Goal: Transaction & Acquisition: Obtain resource

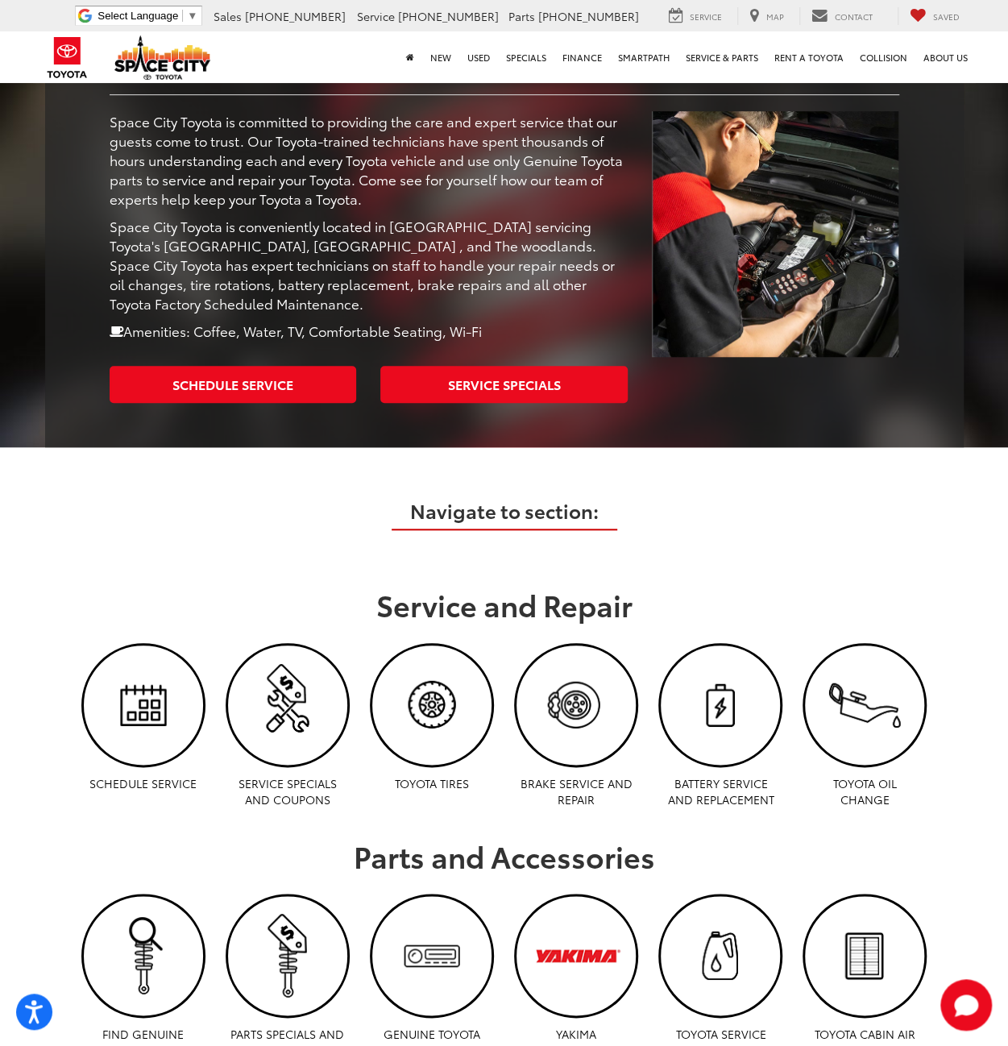
scroll to position [483, 0]
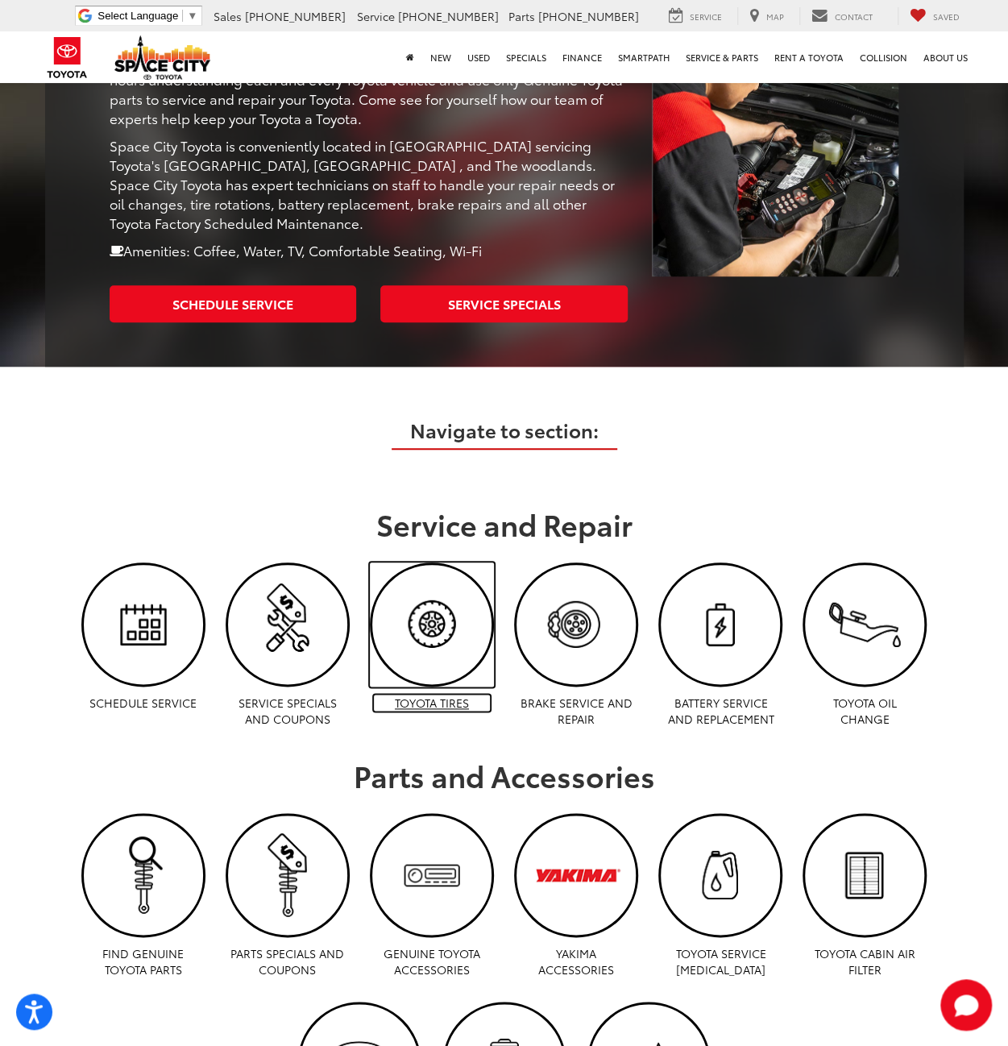
click at [424, 607] on img "Toyota Tires | Space City Toyota in Humble TX" at bounding box center [431, 624] width 119 height 119
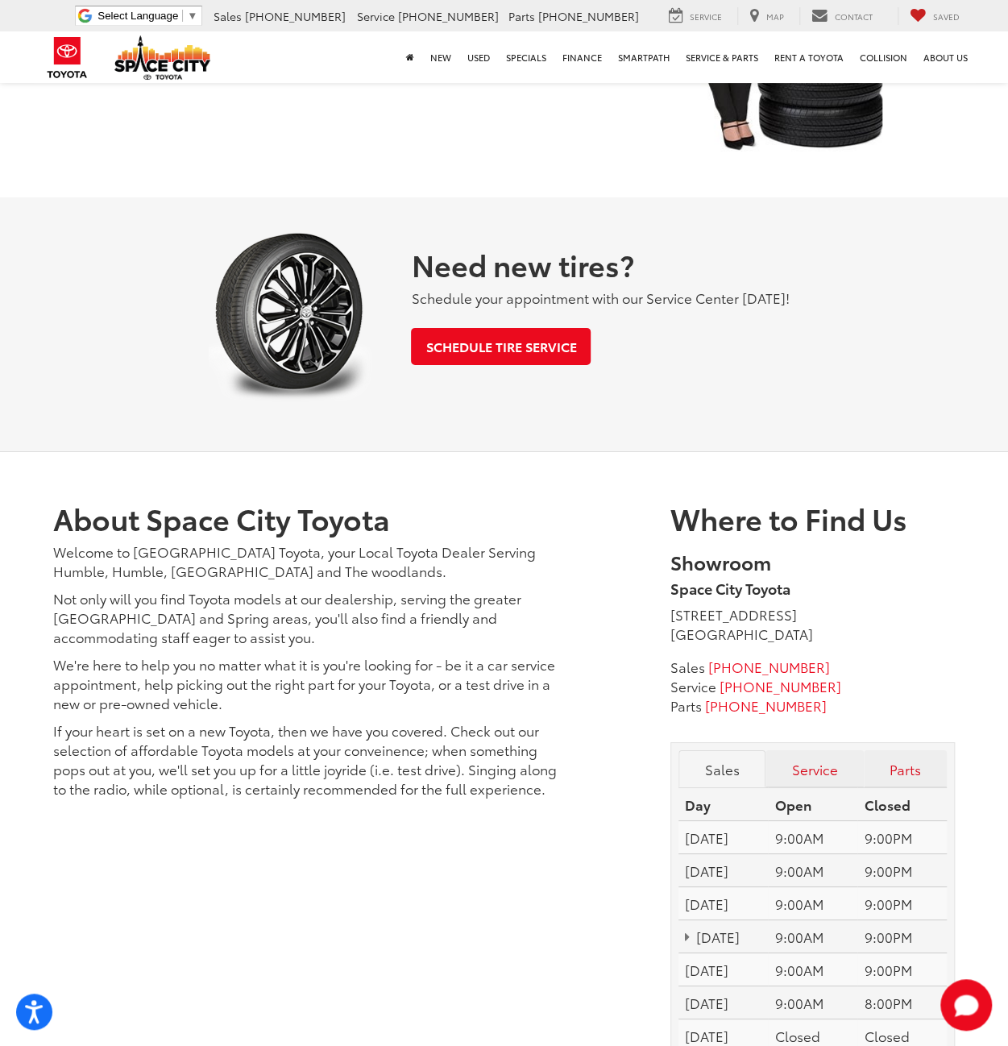
scroll to position [2739, 0]
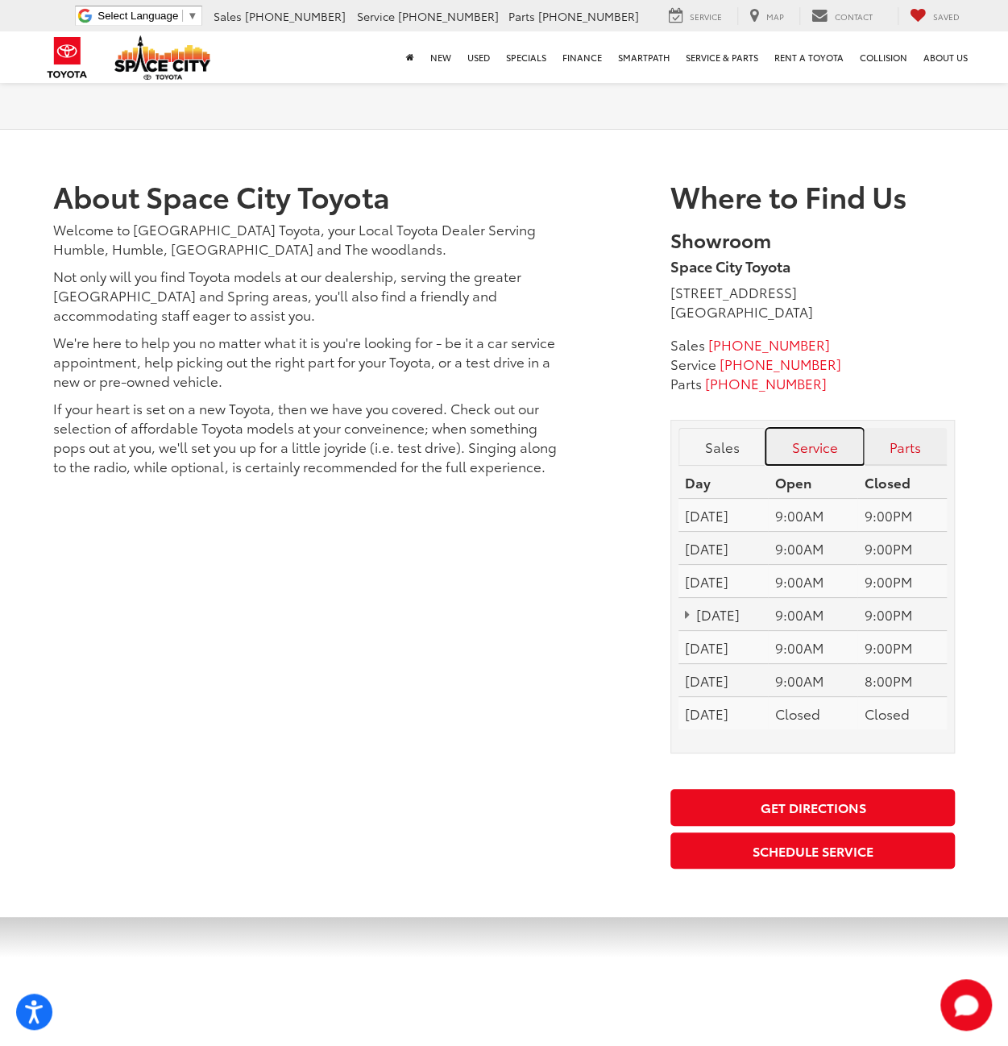
click at [811, 449] on link "Service" at bounding box center [814, 446] width 98 height 37
click at [909, 442] on link "Parts" at bounding box center [906, 446] width 84 height 37
click at [836, 446] on link "Service" at bounding box center [814, 446] width 98 height 37
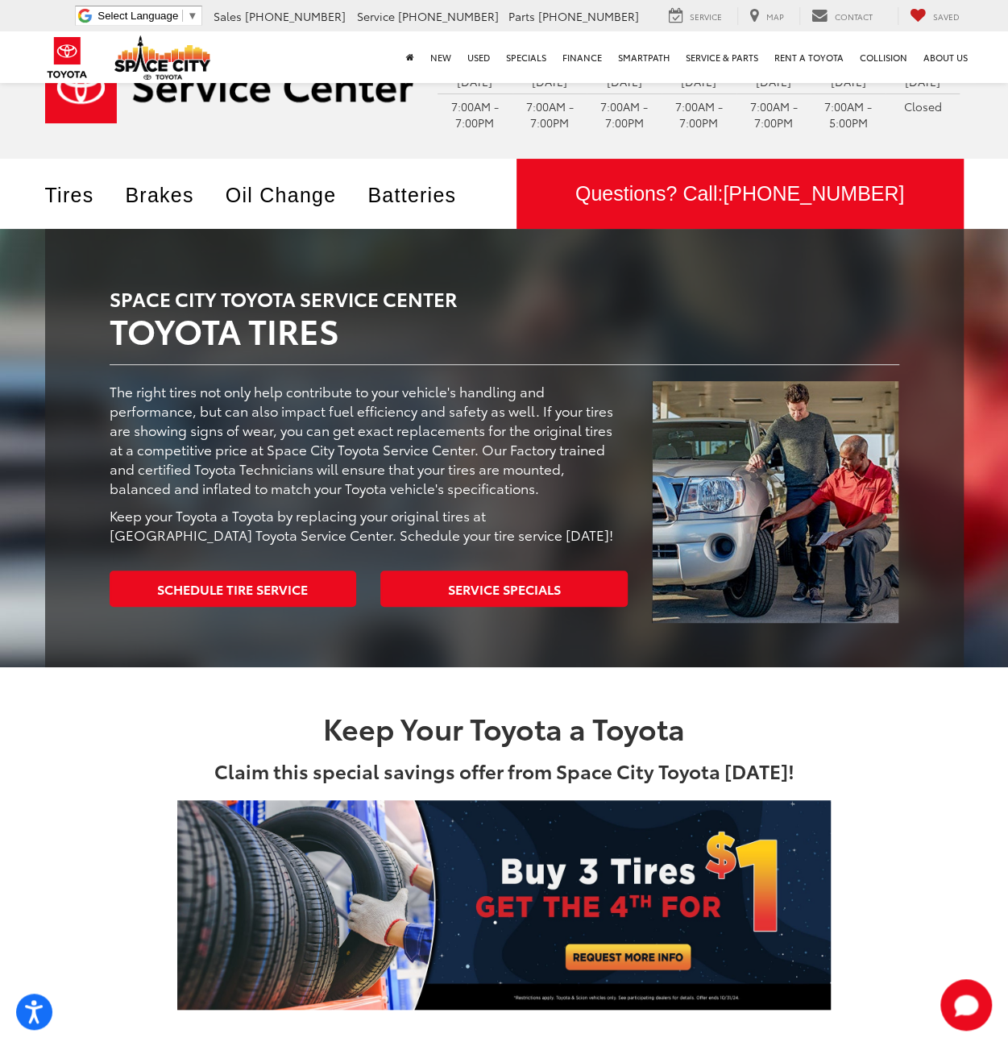
scroll to position [0, 0]
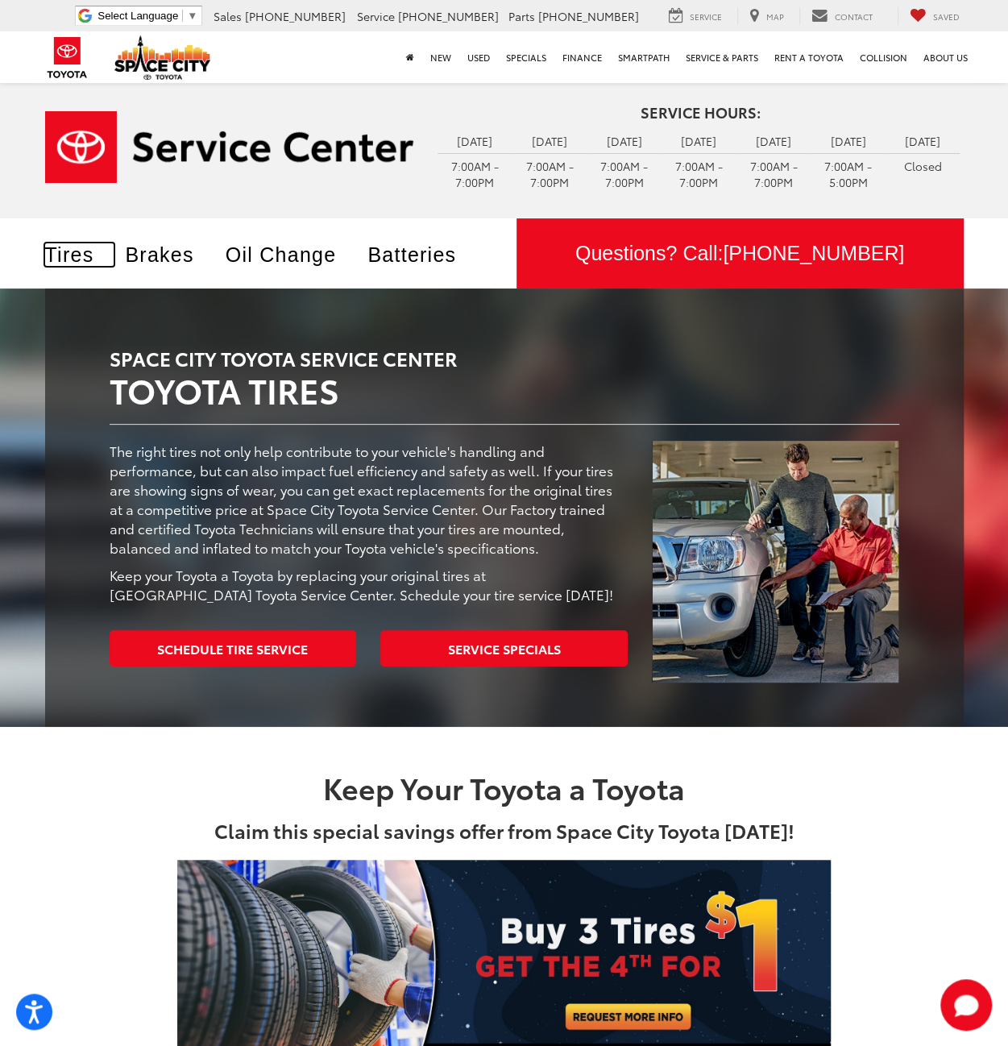
click at [64, 259] on link "Tires" at bounding box center [79, 254] width 69 height 23
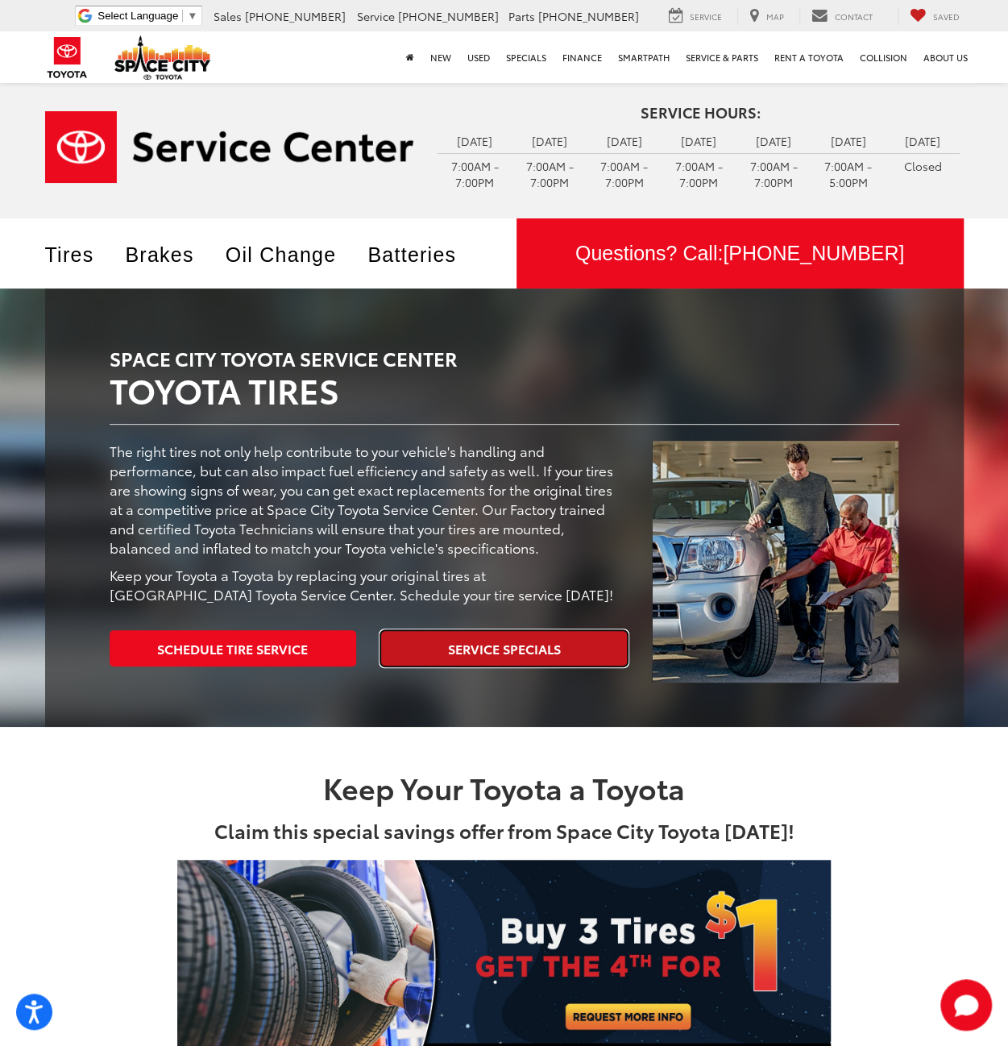
click at [481, 652] on link "Service Specials" at bounding box center [503, 648] width 247 height 36
